Goal: Register for event/course

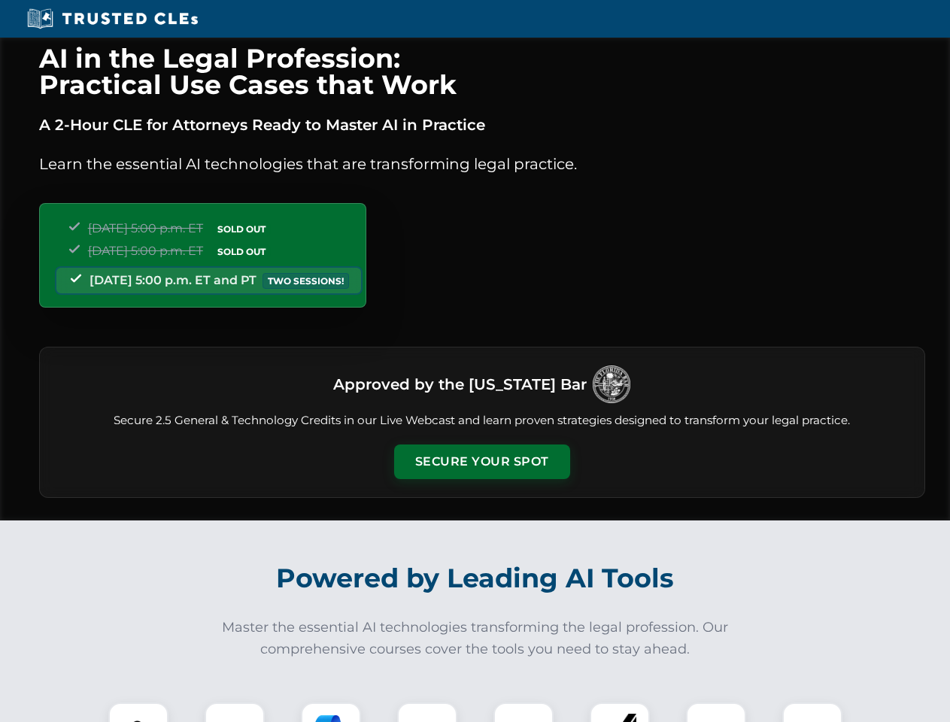
click at [482, 462] on button "Secure Your Spot" at bounding box center [482, 462] width 176 height 35
click at [138, 713] on img at bounding box center [139, 733] width 44 height 44
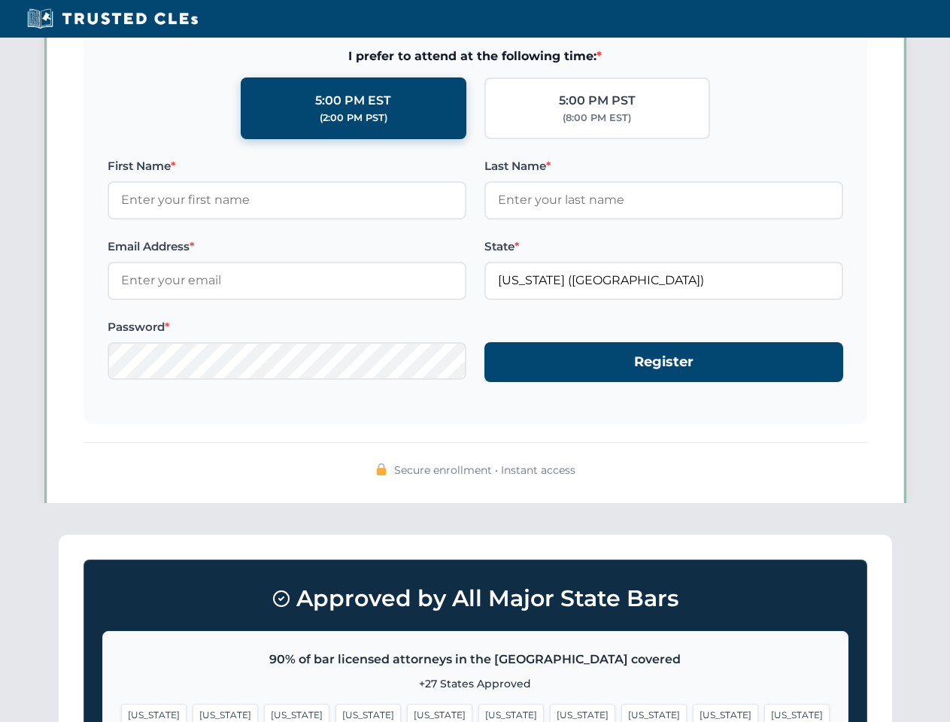
click at [550, 713] on span "[US_STATE]" at bounding box center [582, 715] width 65 height 22
click at [693, 713] on span "[US_STATE]" at bounding box center [725, 715] width 65 height 22
